Goal: Information Seeking & Learning: Learn about a topic

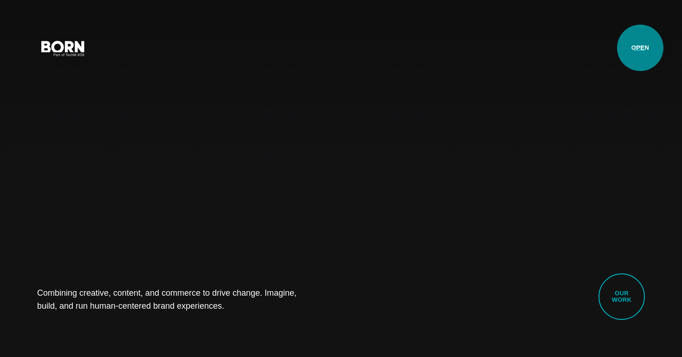
click at [640, 48] on button "Primary Menu" at bounding box center [639, 47] width 22 height 19
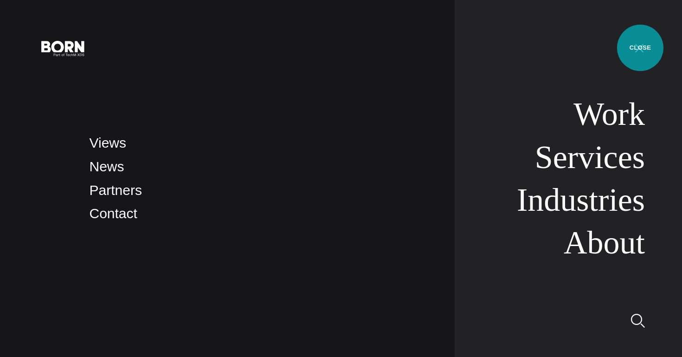
click at [640, 48] on button "Primary Menu" at bounding box center [639, 47] width 22 height 19
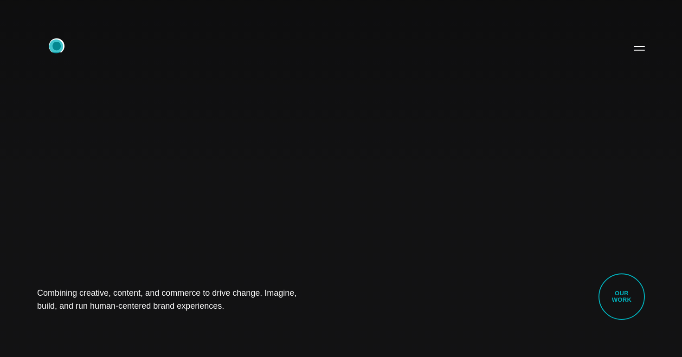
click at [56, 46] on icon ".st0{display:none;} .st1{display:inline;} .st2{font-family:'HelveticaNeue-Mediu…" at bounding box center [62, 48] width 59 height 24
click at [639, 48] on button "Primary Menu" at bounding box center [639, 47] width 22 height 19
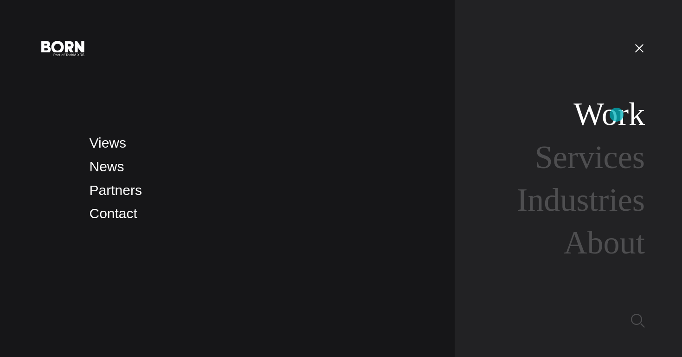
click at [617, 115] on link "Work" at bounding box center [609, 114] width 71 height 36
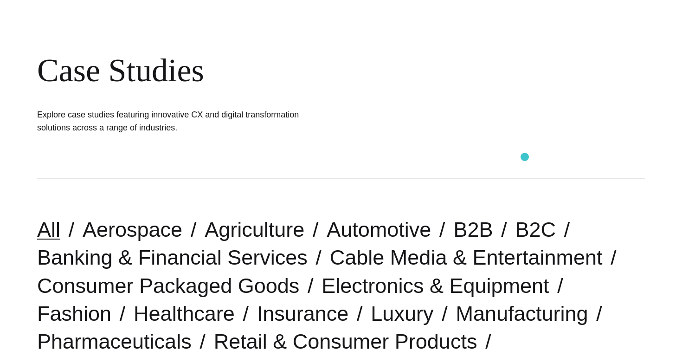
scroll to position [79, 0]
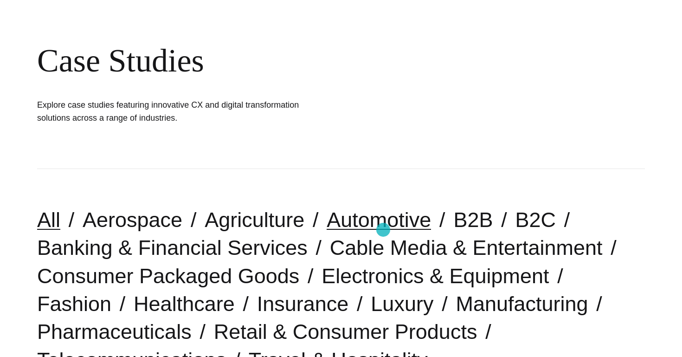
click at [383, 230] on link "Automotive" at bounding box center [379, 220] width 104 height 24
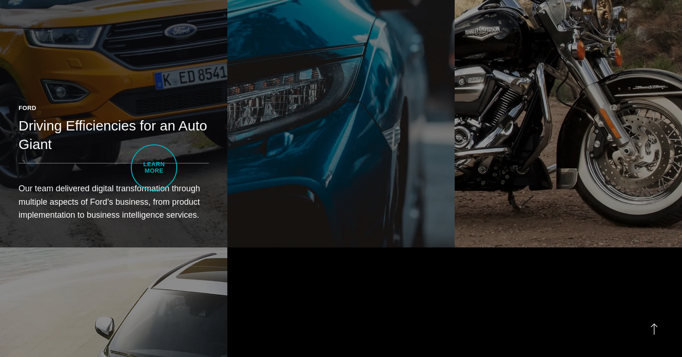
scroll to position [696, 0]
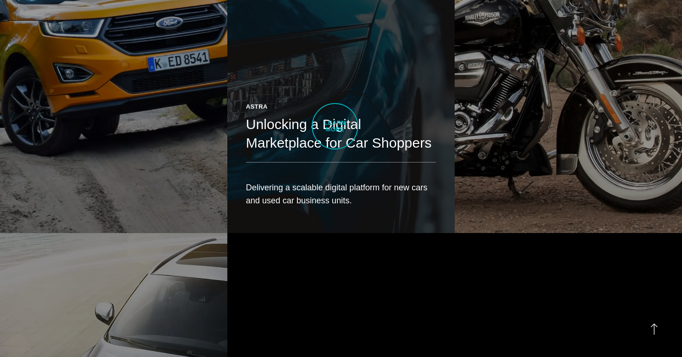
click at [335, 126] on h2 "Unlocking a Digital Marketplace for Car Shoppers" at bounding box center [341, 133] width 190 height 37
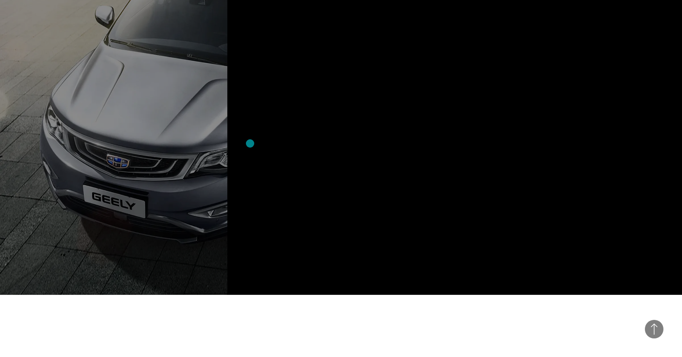
scroll to position [1001, 0]
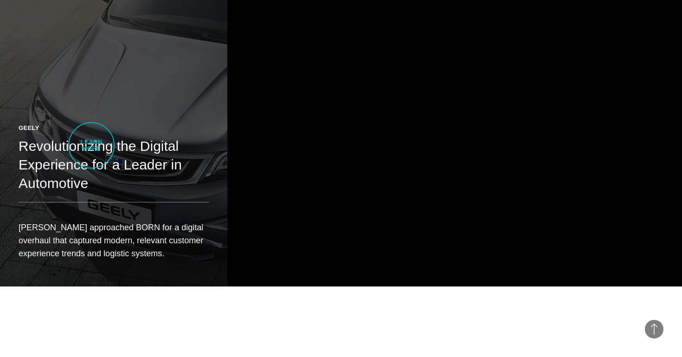
click at [91, 145] on h2 "Revolutionizing the Digital Experience for a Leader in Automotive" at bounding box center [114, 165] width 190 height 56
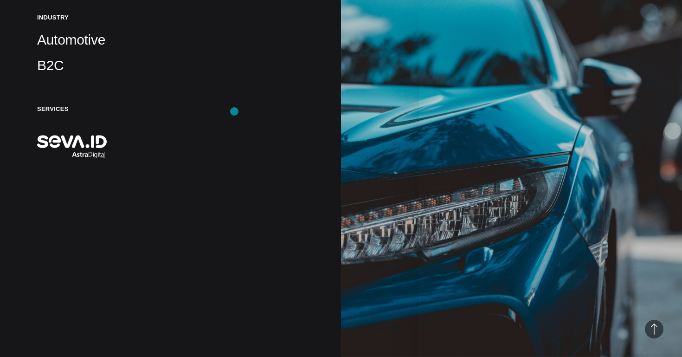
scroll to position [290, 0]
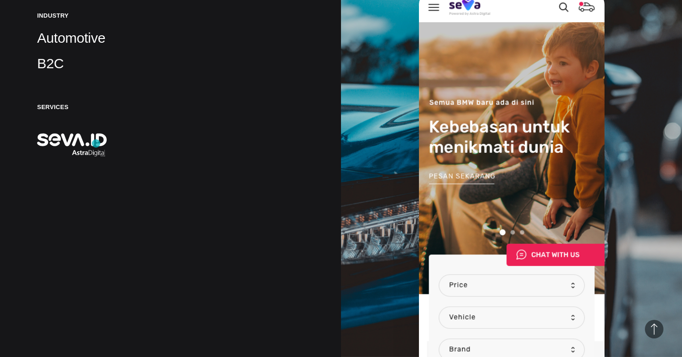
click at [96, 143] on img at bounding box center [72, 144] width 70 height 23
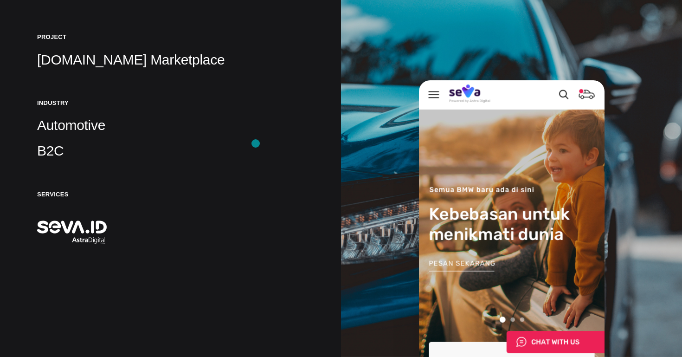
scroll to position [232, 0]
